Goal: Task Accomplishment & Management: Manage account settings

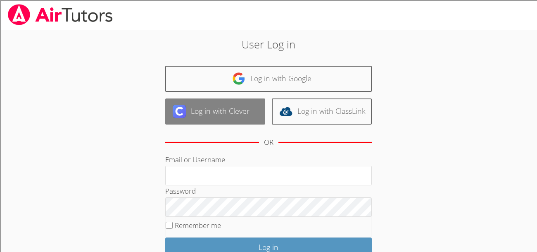
scroll to position [70, 0]
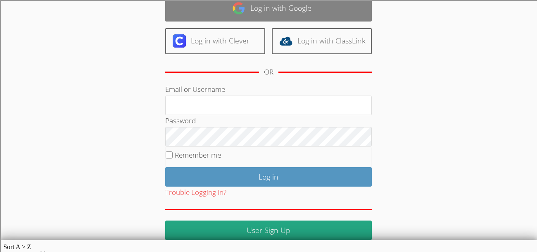
click at [233, 16] on link "Log in with Google" at bounding box center [268, 8] width 207 height 26
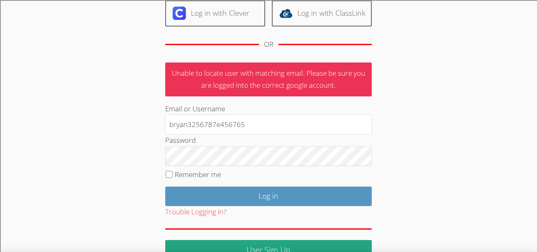
scroll to position [103, 0]
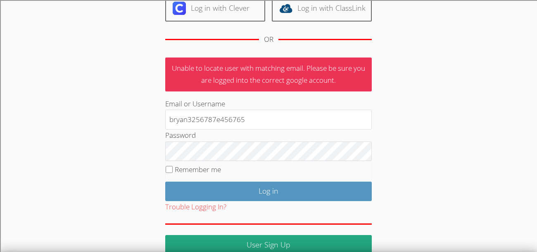
type input "bryan3256787e456765"
click at [385, 208] on div "User Log in Log in with Google Log in with Clever Log in with ClassLink OR Unab…" at bounding box center [269, 93] width 290 height 321
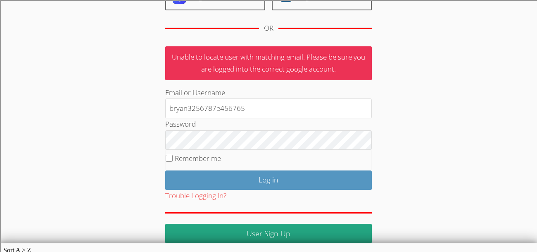
scroll to position [117, 0]
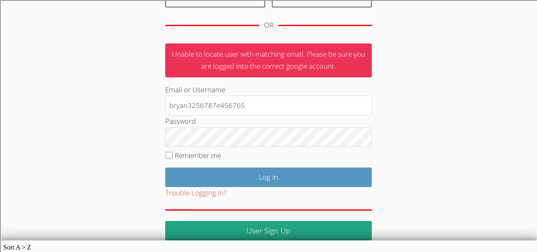
click at [361, 212] on form "Unable to locate user with matching email. Please be sure you are logged into t…" at bounding box center [268, 141] width 207 height 197
click at [239, 207] on form "Unable to locate user with matching email. Please be sure you are logged into t…" at bounding box center [268, 141] width 207 height 197
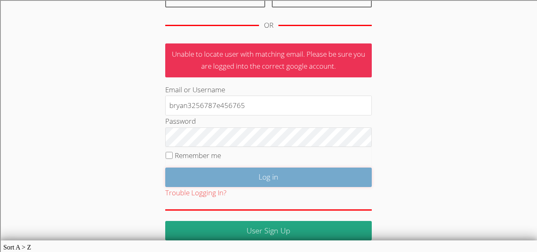
click at [256, 172] on input "Log in" at bounding box center [268, 176] width 207 height 19
